Goal: Task Accomplishment & Management: Use online tool/utility

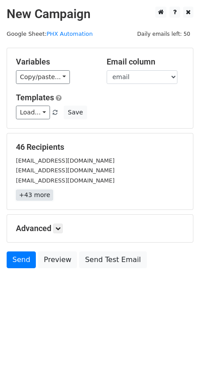
click at [42, 191] on link "+43 more" at bounding box center [34, 194] width 37 height 11
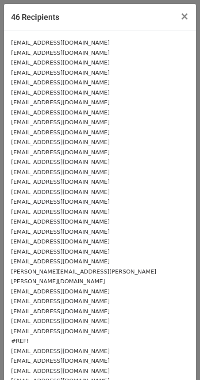
scroll to position [156, 0]
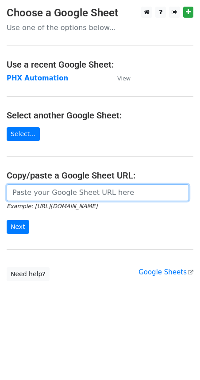
click at [51, 198] on input "url" at bounding box center [98, 192] width 182 height 17
paste input "https://docs.google.com/spreadsheets/d/1i4_XZcK9b-rtdYqenmdlJo-WHYYhotDoBleDvdL…"
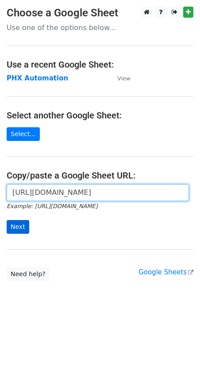
type input "https://docs.google.com/spreadsheets/d/1i4_XZcK9b-rtdYqenmdlJo-WHYYhotDoBleDvdL…"
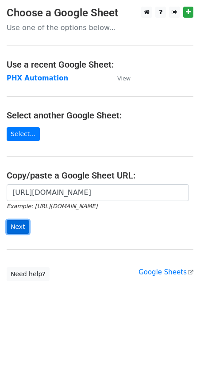
click at [12, 220] on input "Next" at bounding box center [18, 227] width 23 height 14
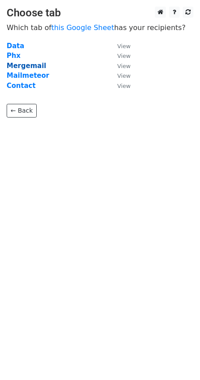
click at [13, 64] on strong "Mergemail" at bounding box center [26, 66] width 39 height 8
